Goal: Obtain resource: Download file/media

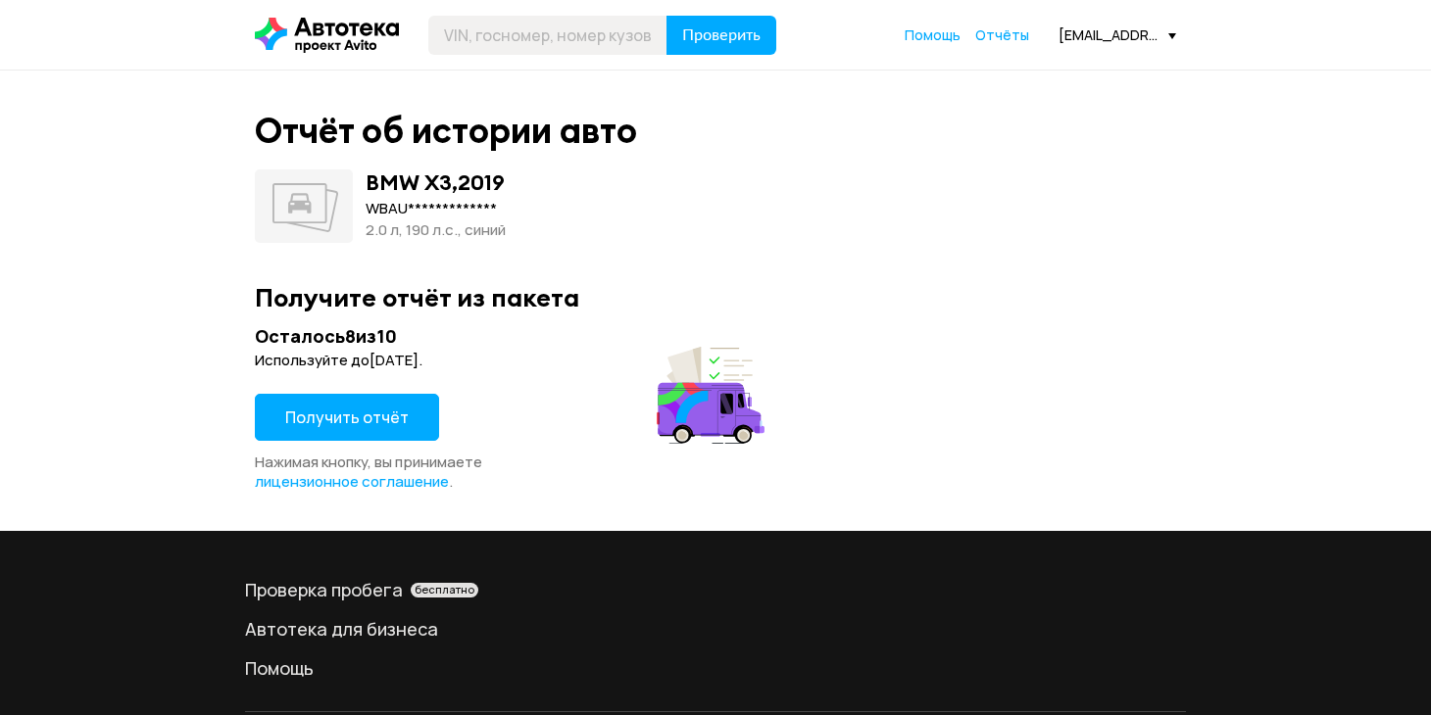
click at [378, 417] on span "Получить отчёт" at bounding box center [346, 418] width 123 height 22
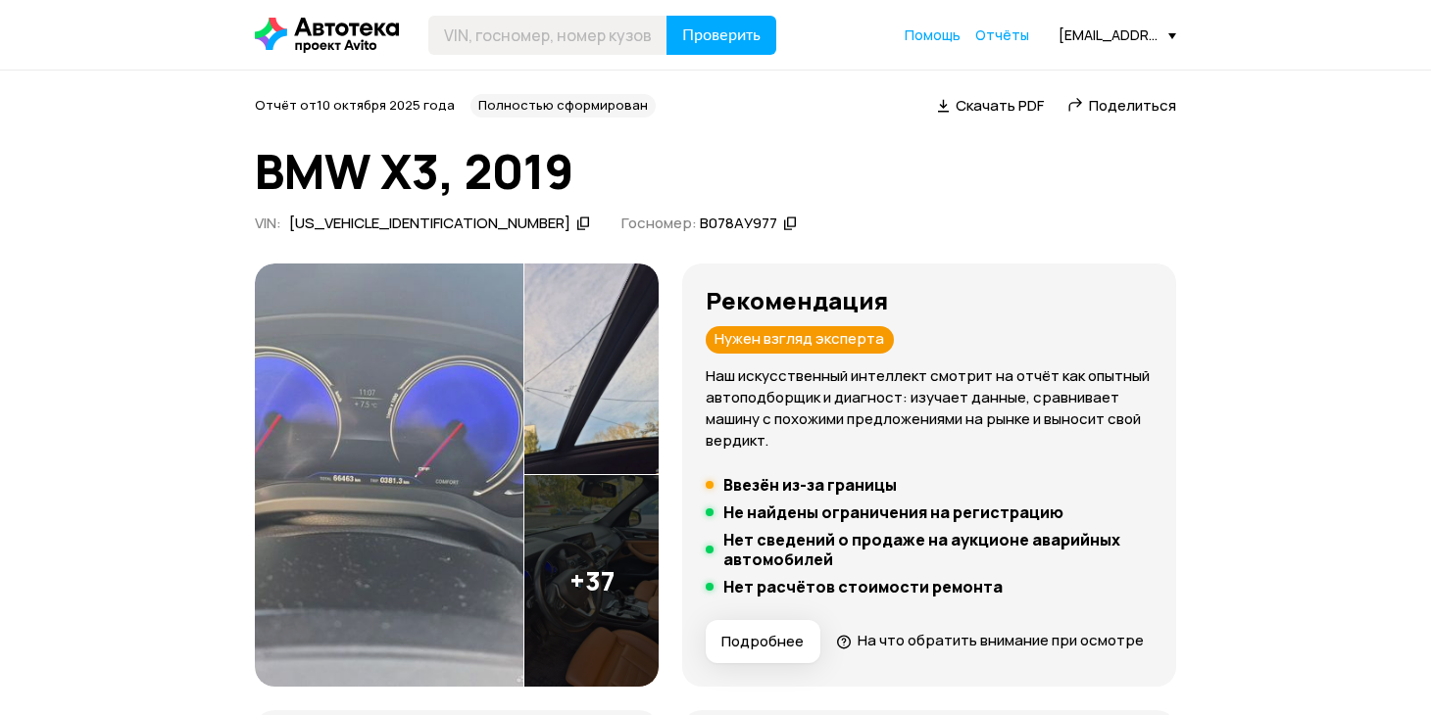
click at [1004, 108] on span "Скачать PDF" at bounding box center [1000, 105] width 88 height 21
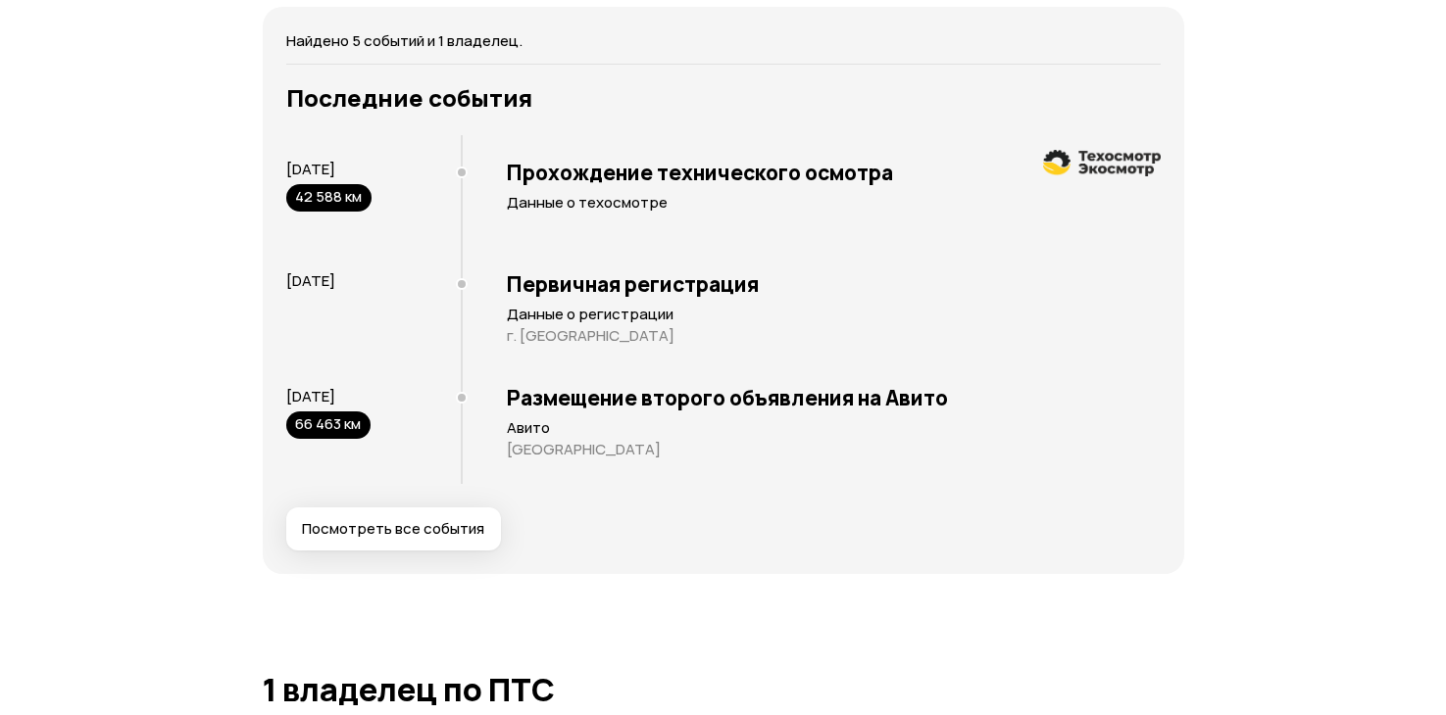
scroll to position [3792, 0]
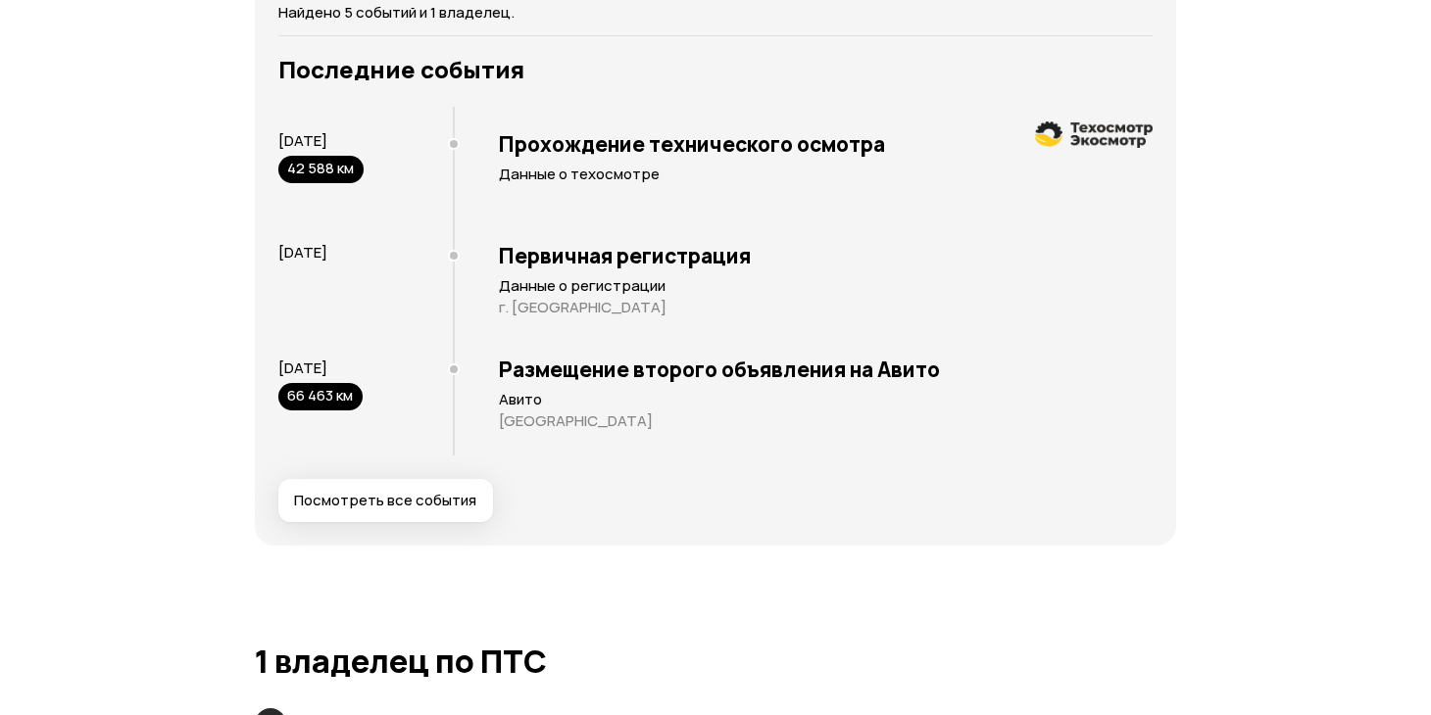
click at [371, 511] on span "Посмотреть все события" at bounding box center [385, 501] width 182 height 20
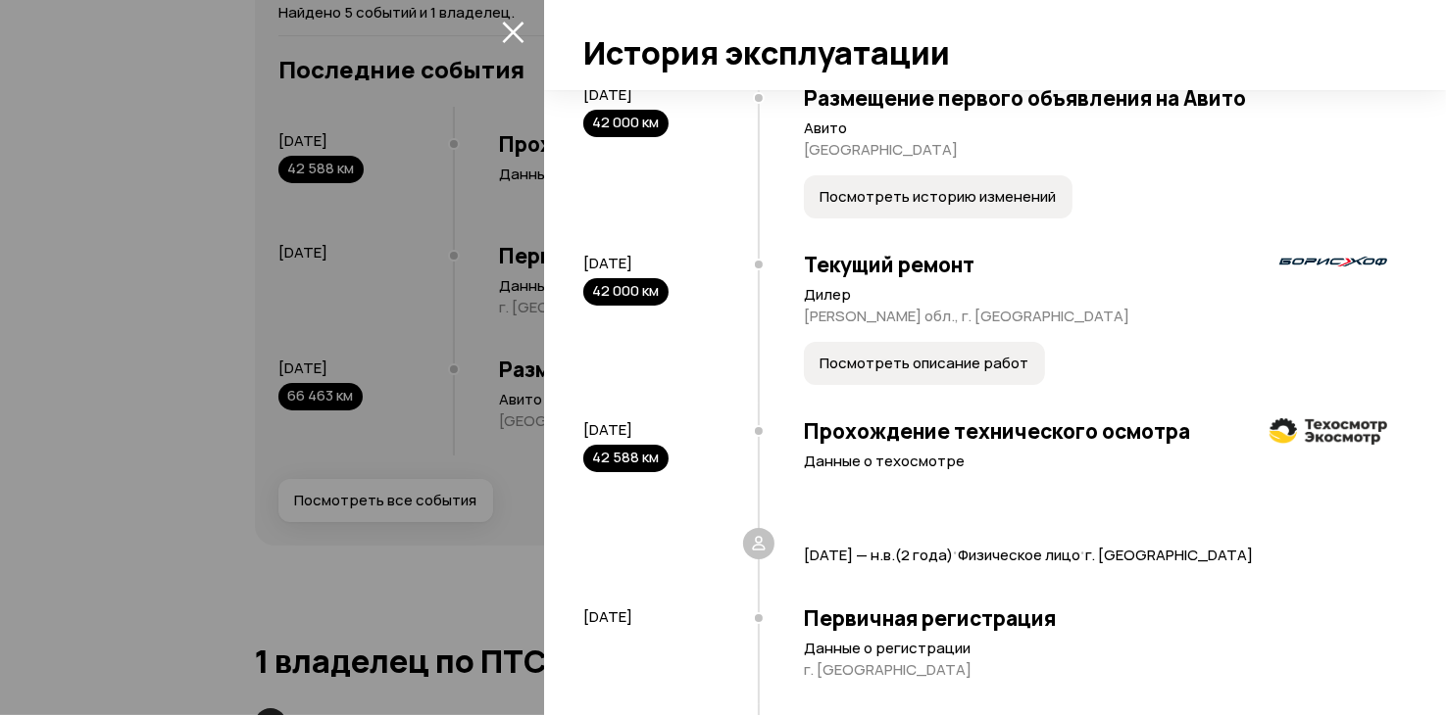
scroll to position [62, 0]
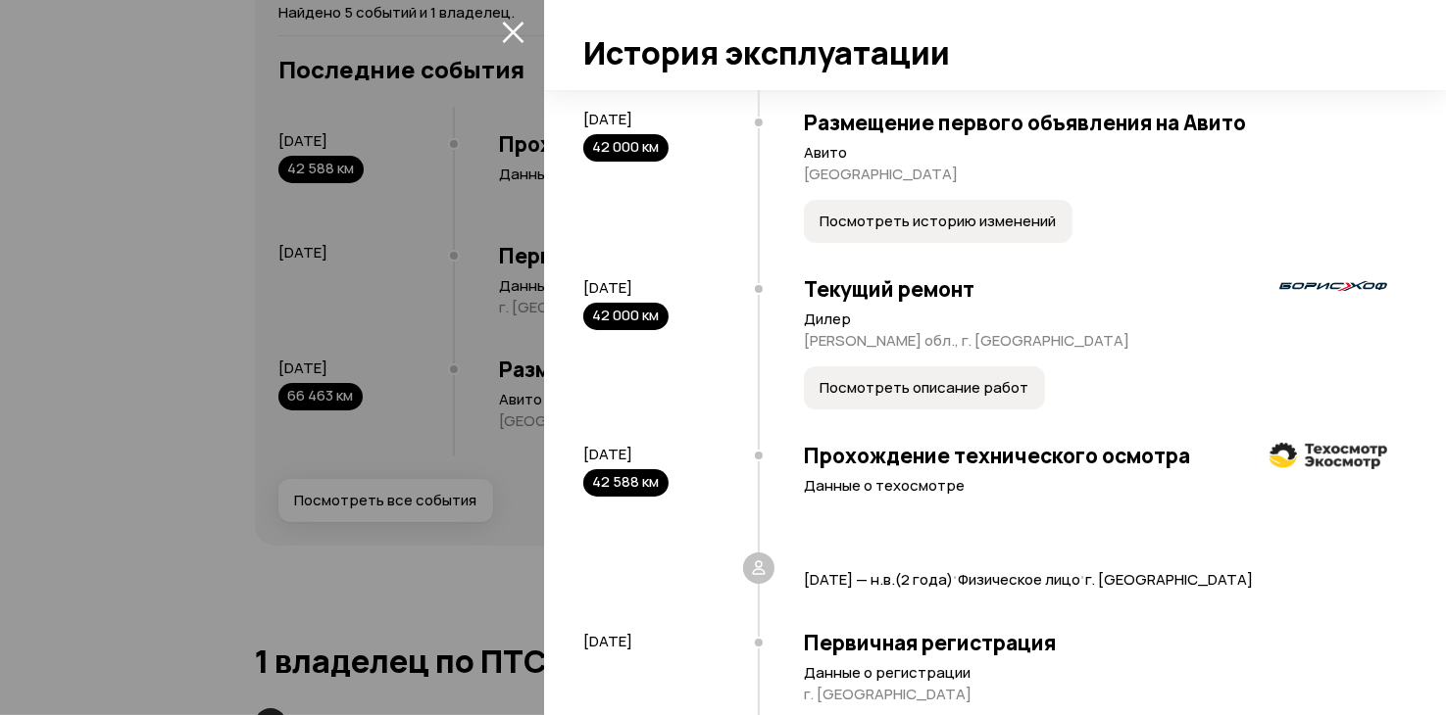
click at [907, 389] on span "Посмотреть описание работ" at bounding box center [923, 388] width 209 height 20
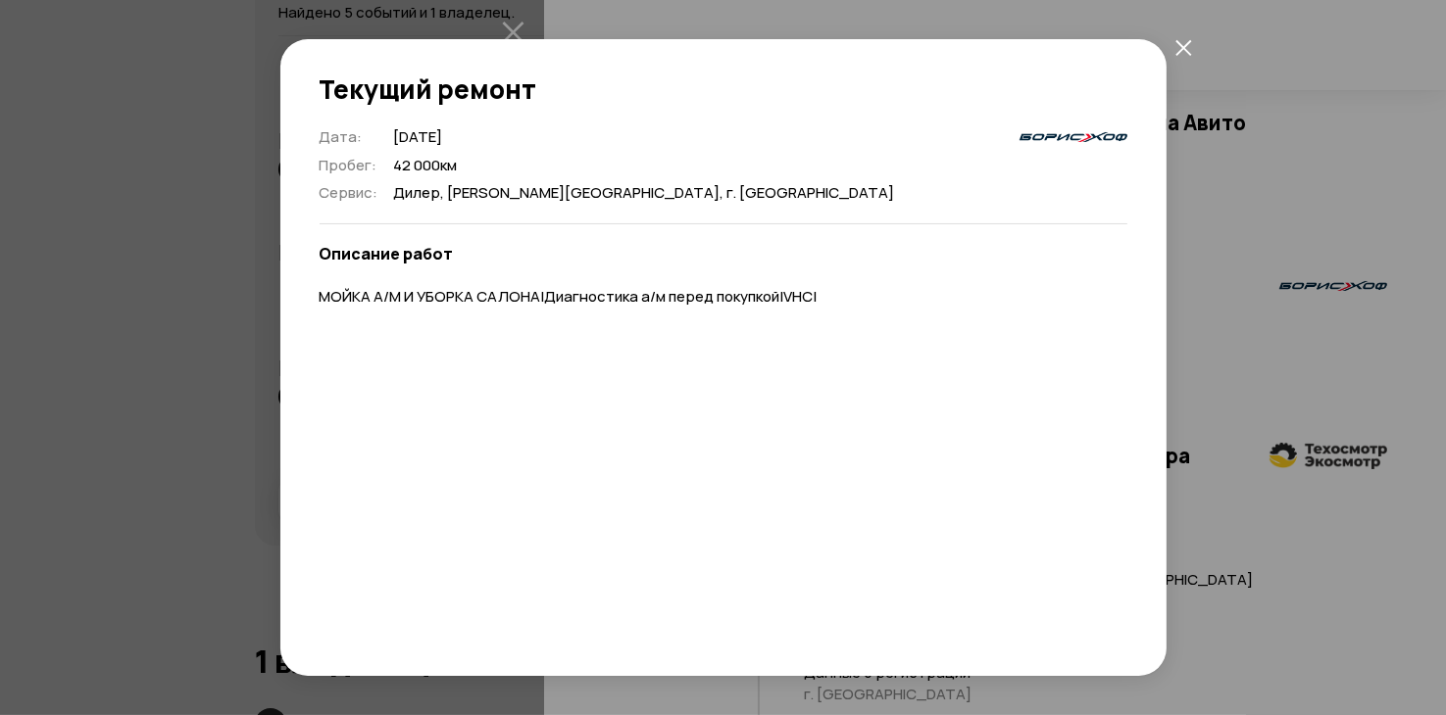
click at [1185, 42] on icon "закрыть" at bounding box center [1183, 47] width 17 height 17
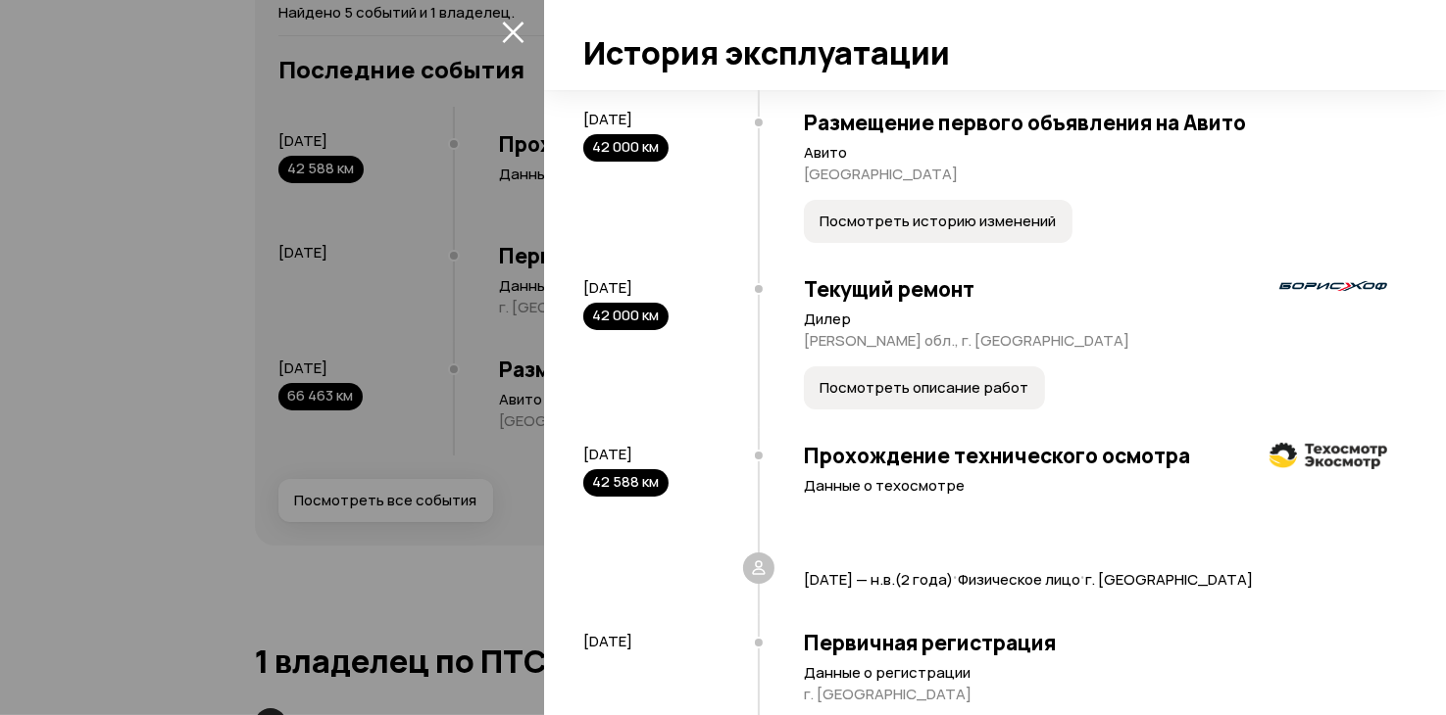
click at [973, 222] on span "Посмотреть историю изменений" at bounding box center [937, 222] width 236 height 20
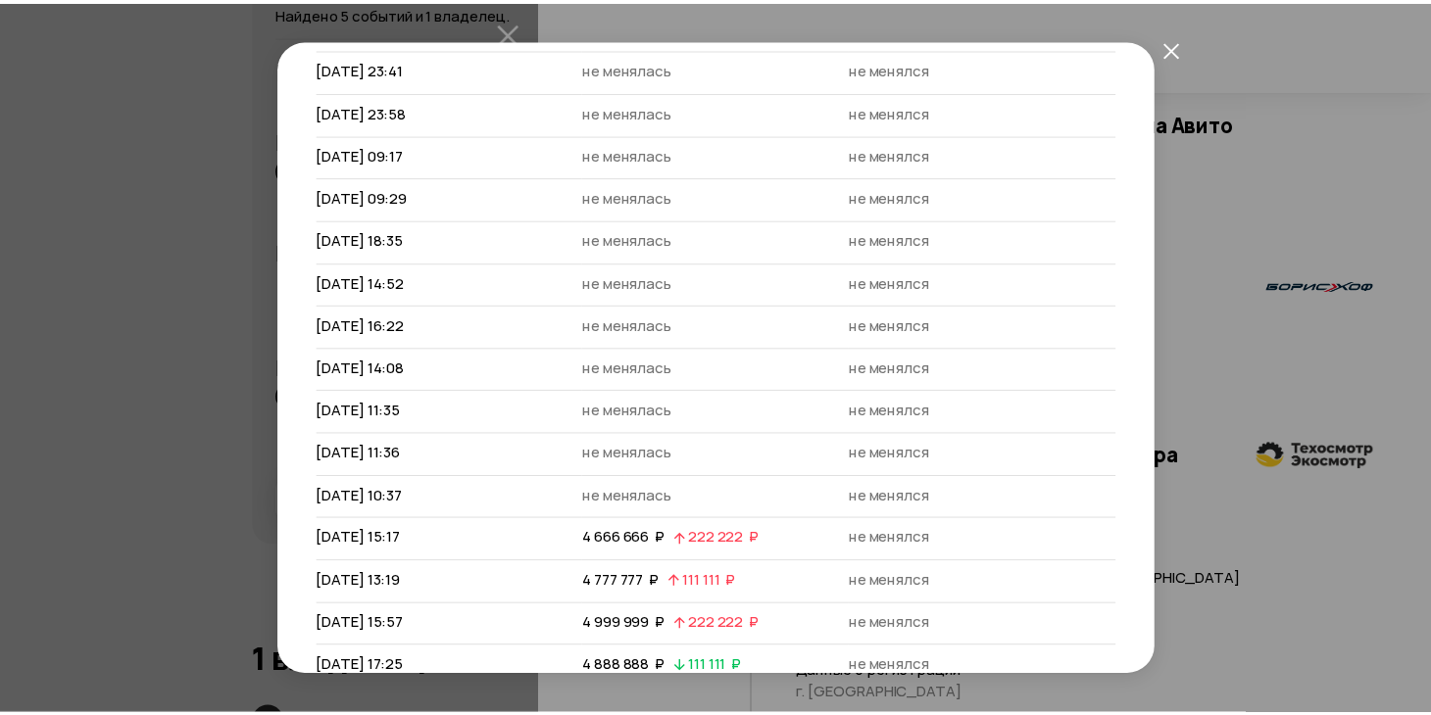
scroll to position [400, 0]
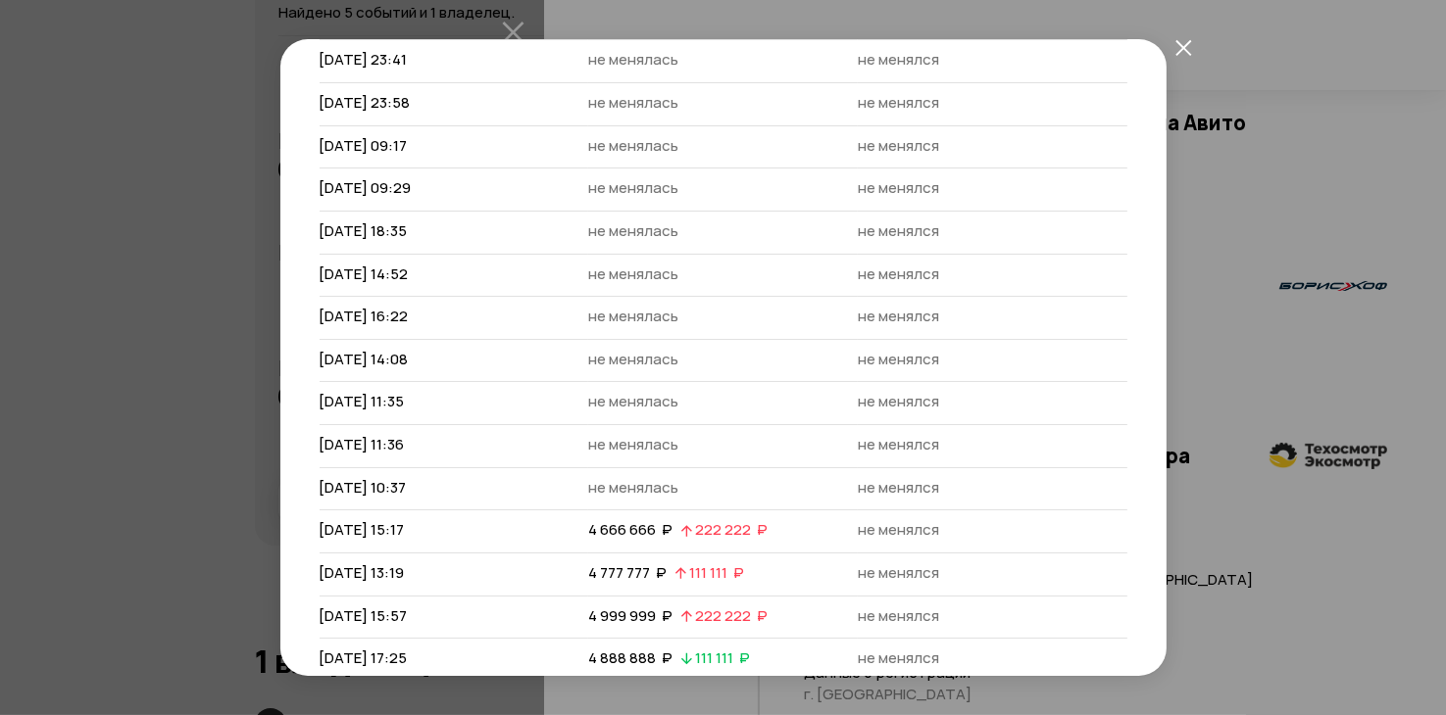
click at [1182, 47] on icon "закрыть" at bounding box center [1183, 47] width 16 height 16
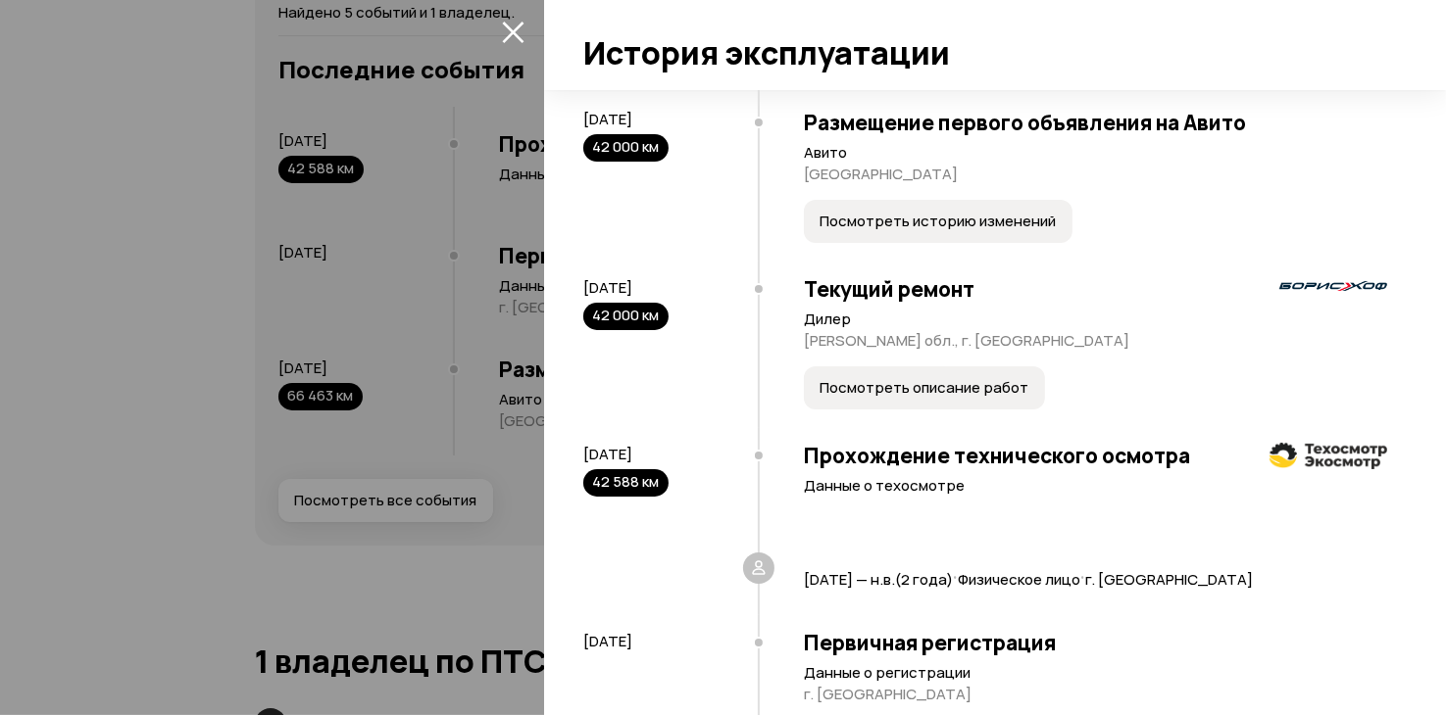
click at [506, 30] on icon "закрыть" at bounding box center [513, 32] width 23 height 23
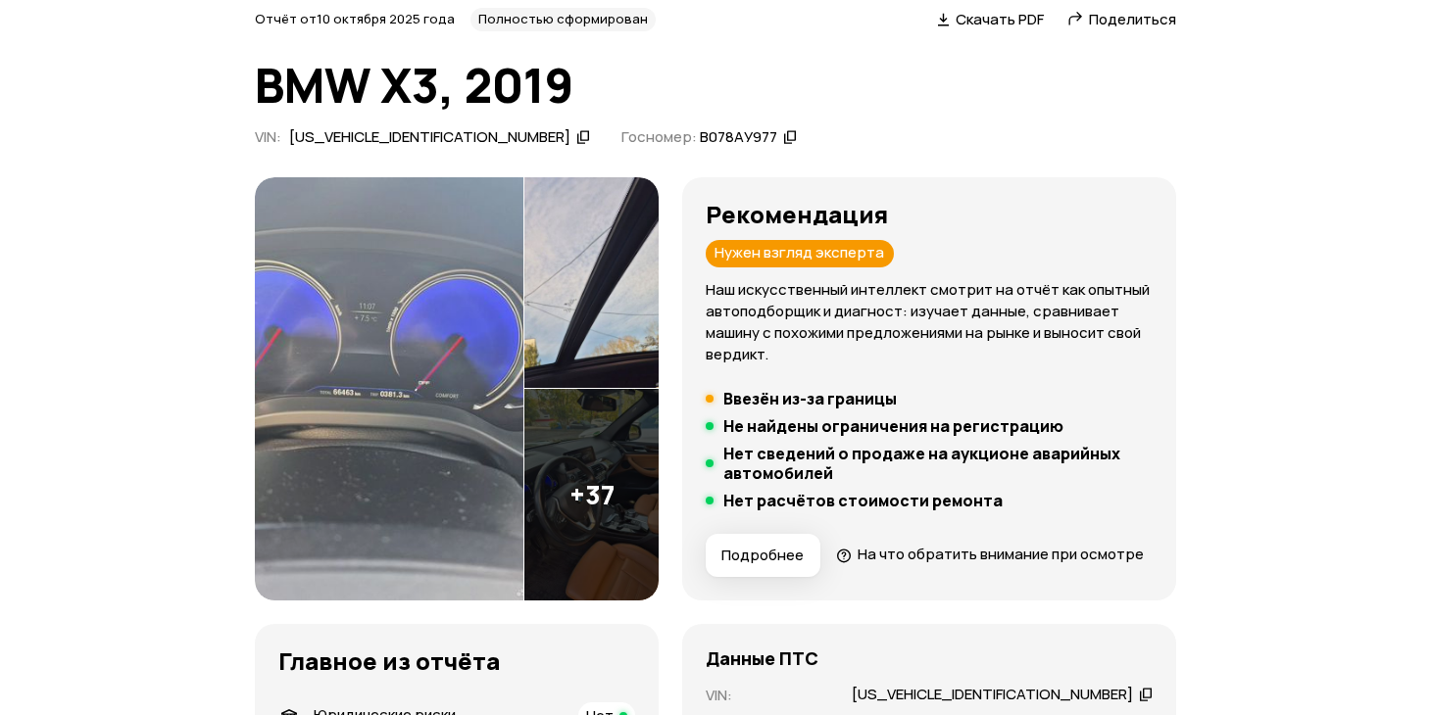
scroll to position [38, 0]
